Goal: Answer question/provide support

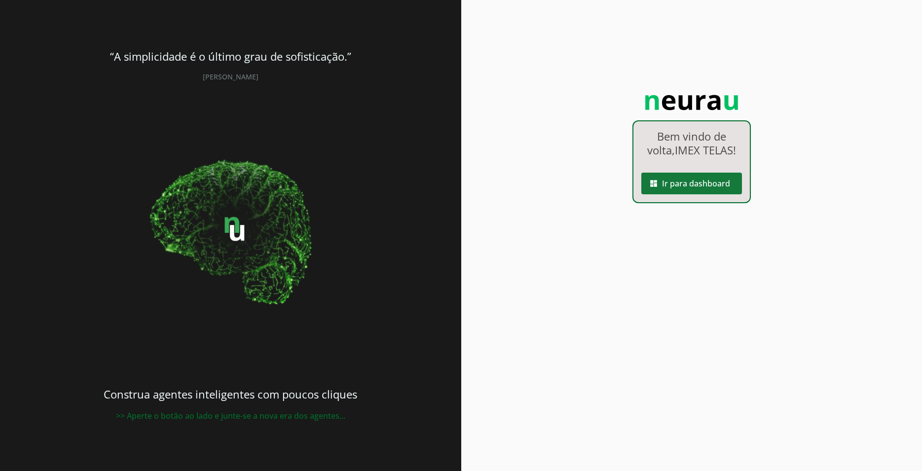
click at [709, 186] on span at bounding box center [691, 184] width 101 height 24
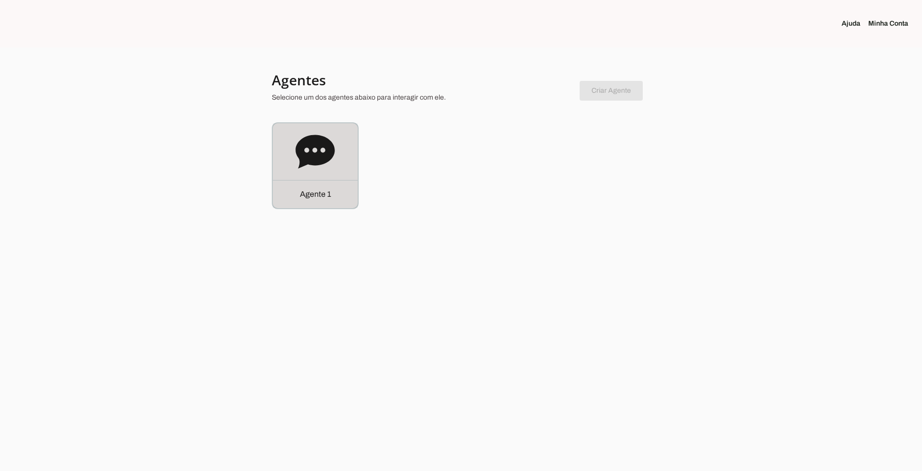
click at [301, 152] on icon at bounding box center [315, 152] width 39 height 34
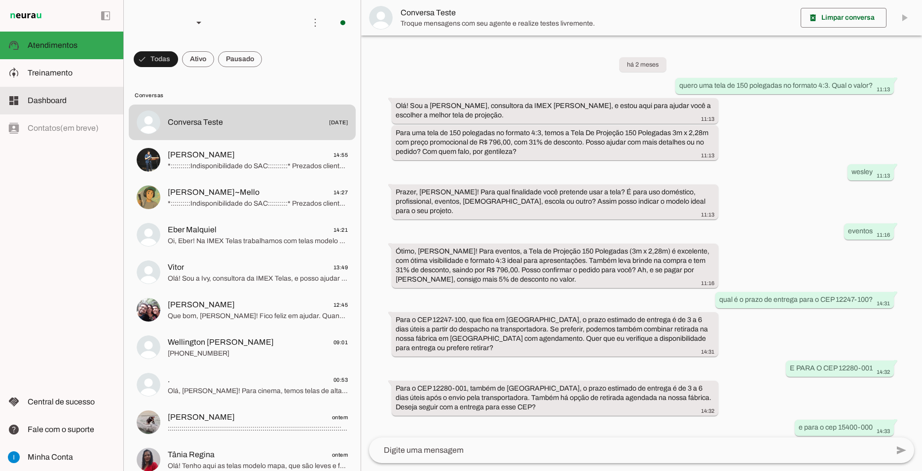
scroll to position [450, 0]
